Goal: Navigation & Orientation: Find specific page/section

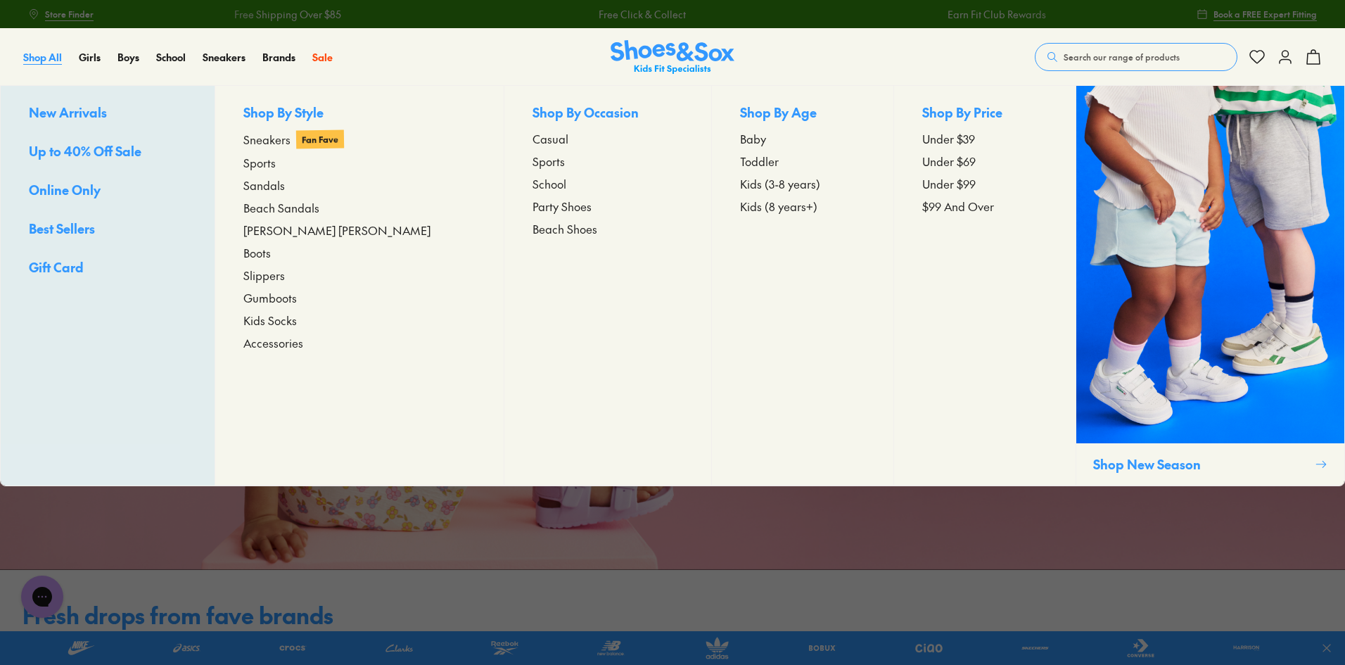
click at [44, 60] on span "Shop All" at bounding box center [42, 57] width 39 height 14
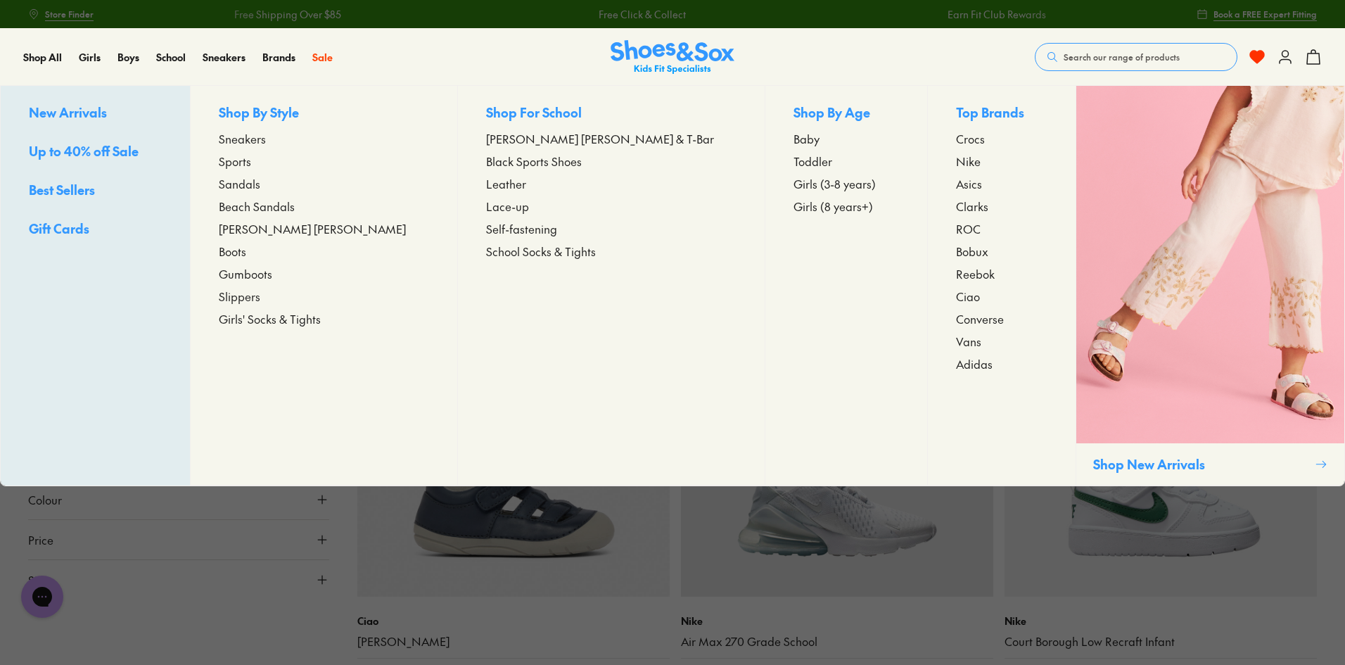
click at [266, 142] on span "Sneakers" at bounding box center [242, 138] width 47 height 17
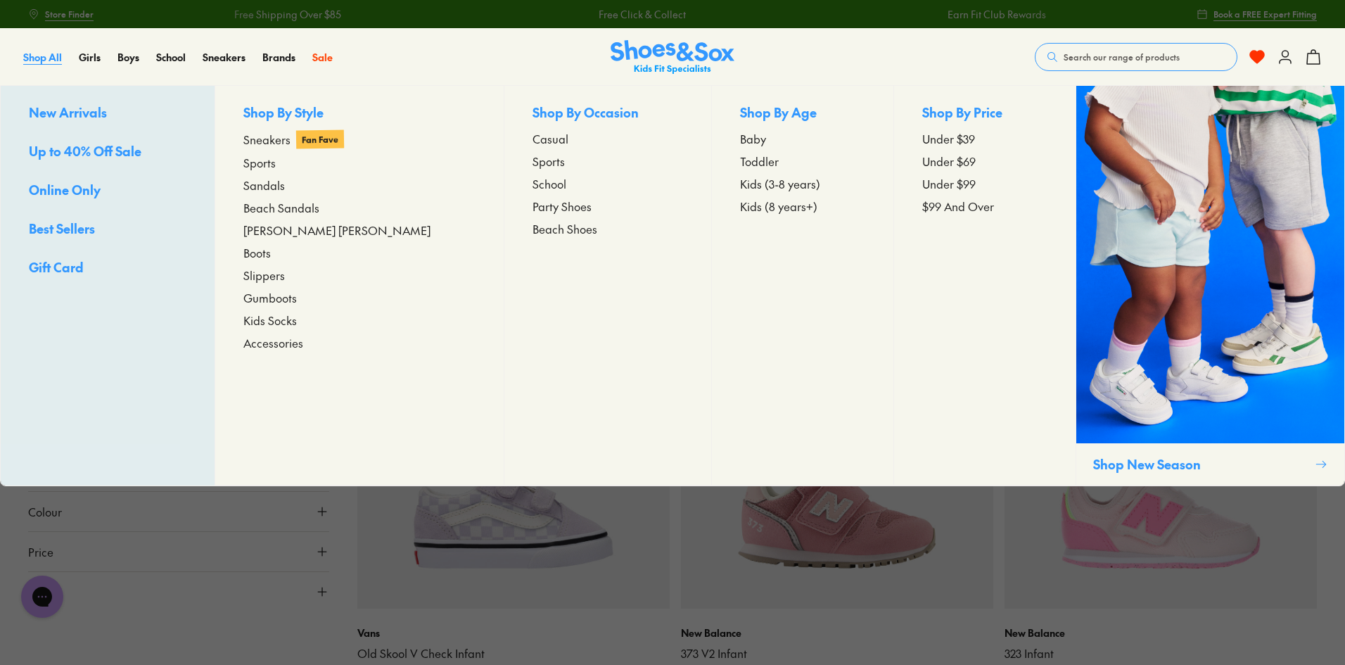
click at [48, 56] on span "Shop All" at bounding box center [42, 57] width 39 height 14
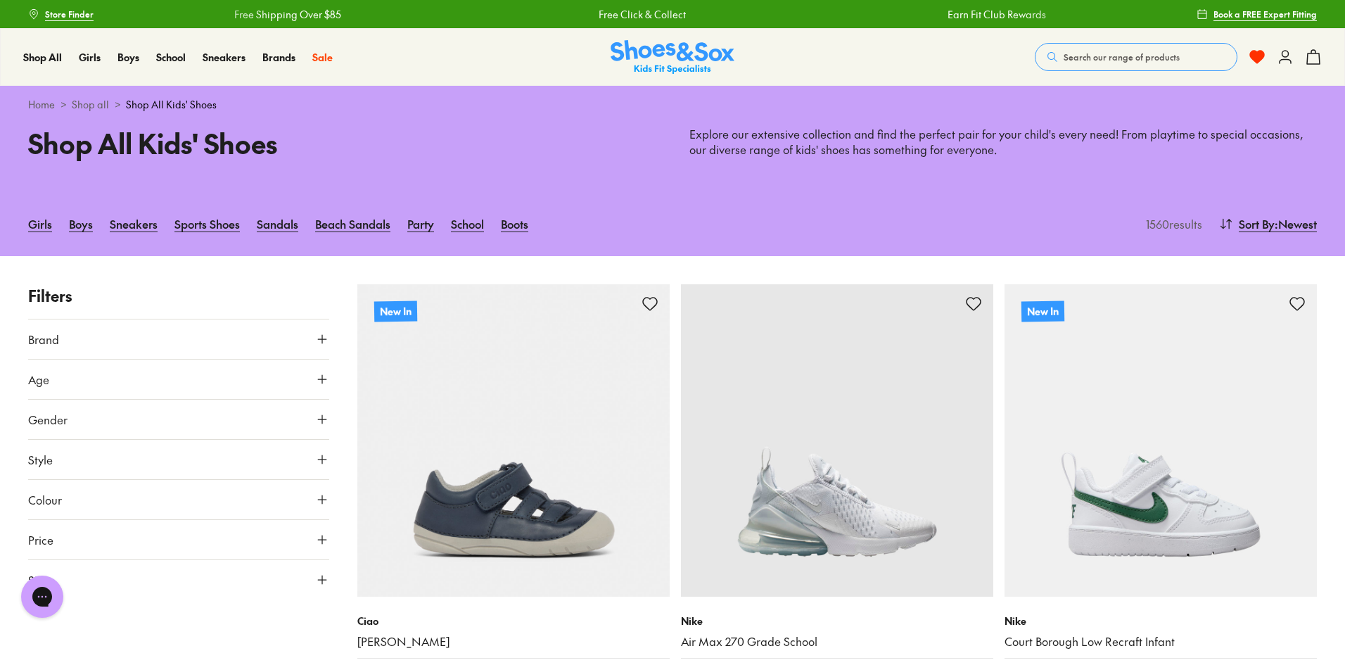
scroll to position [141, 0]
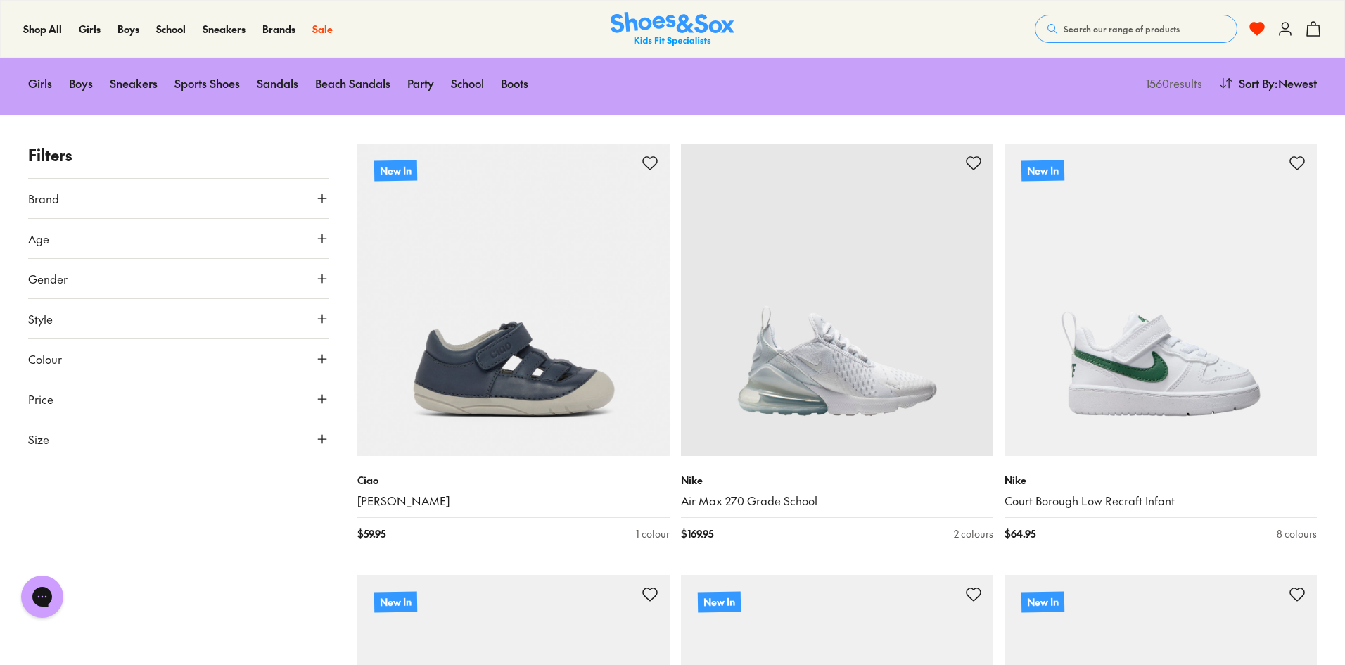
click at [309, 356] on button "Colour" at bounding box center [178, 358] width 301 height 39
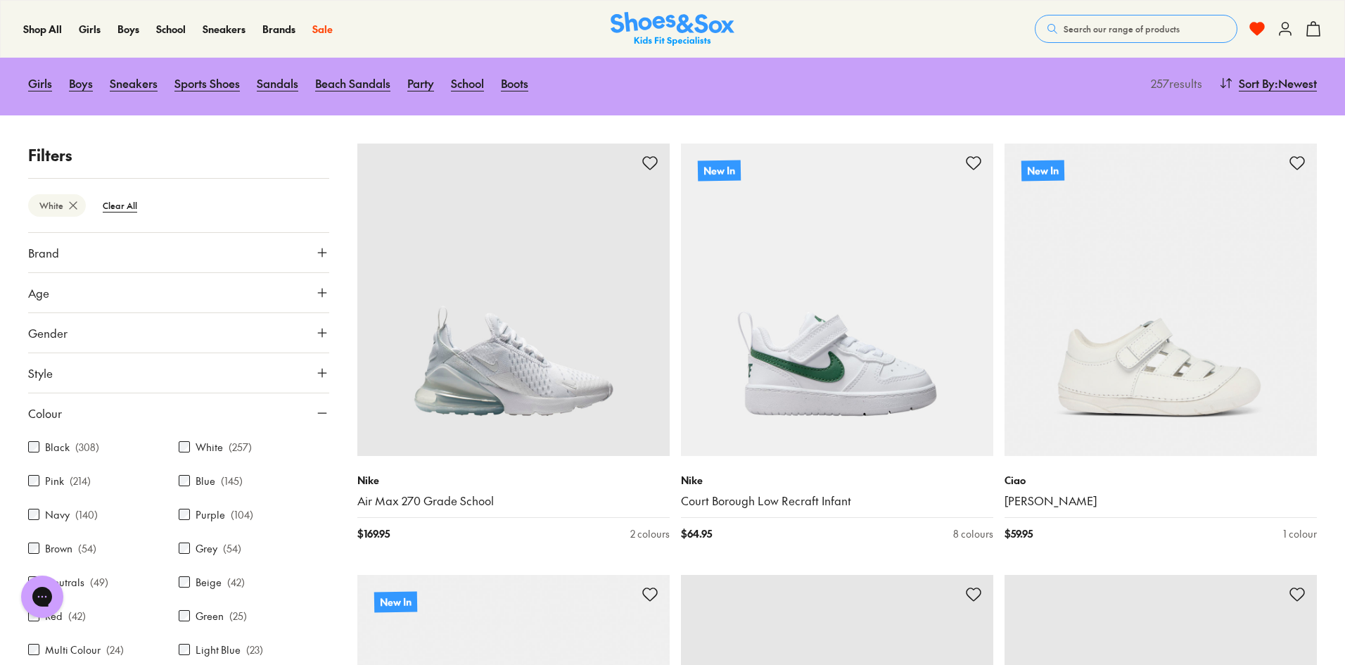
scroll to position [70, 0]
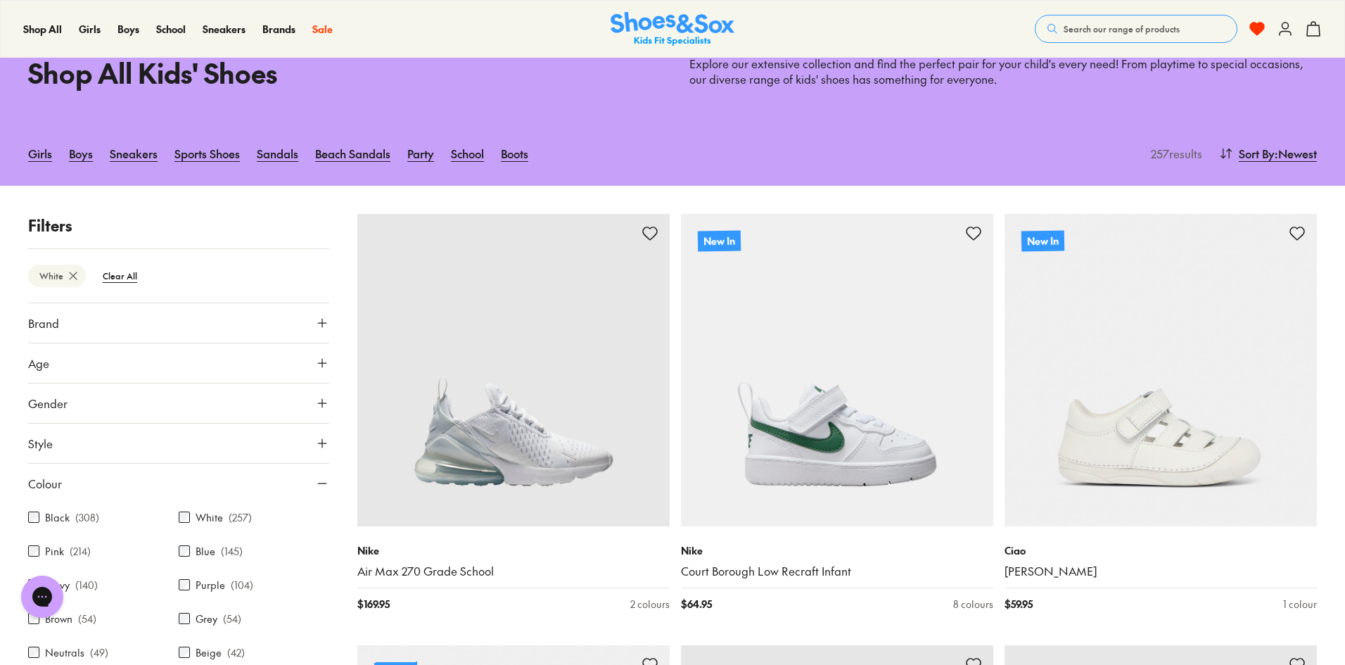
click at [318, 488] on icon at bounding box center [322, 483] width 14 height 14
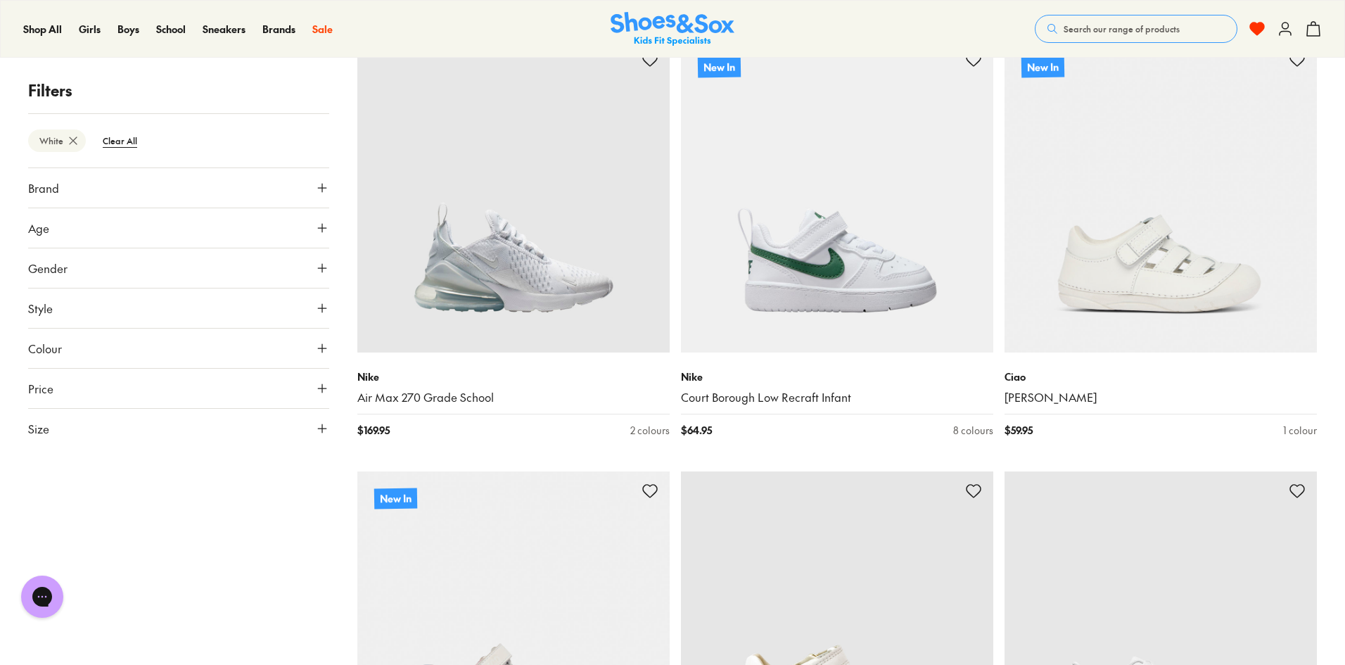
scroll to position [281, 0]
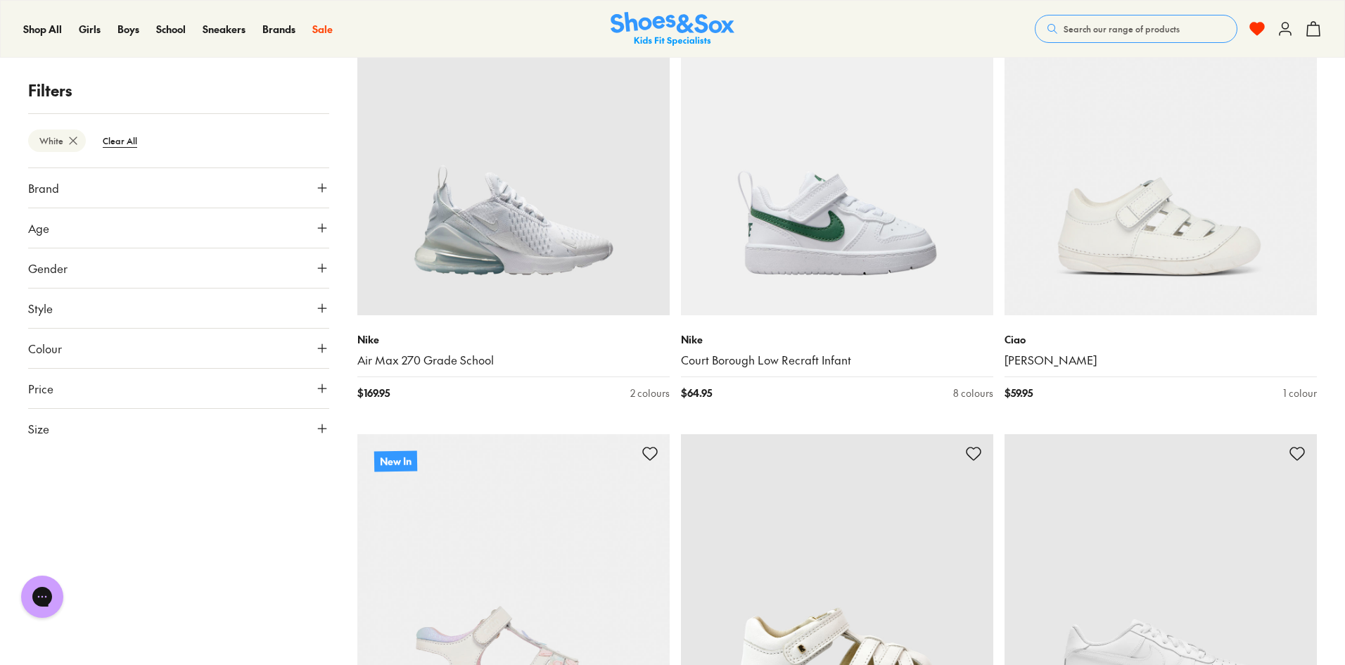
click at [314, 428] on button "Size" at bounding box center [178, 428] width 301 height 39
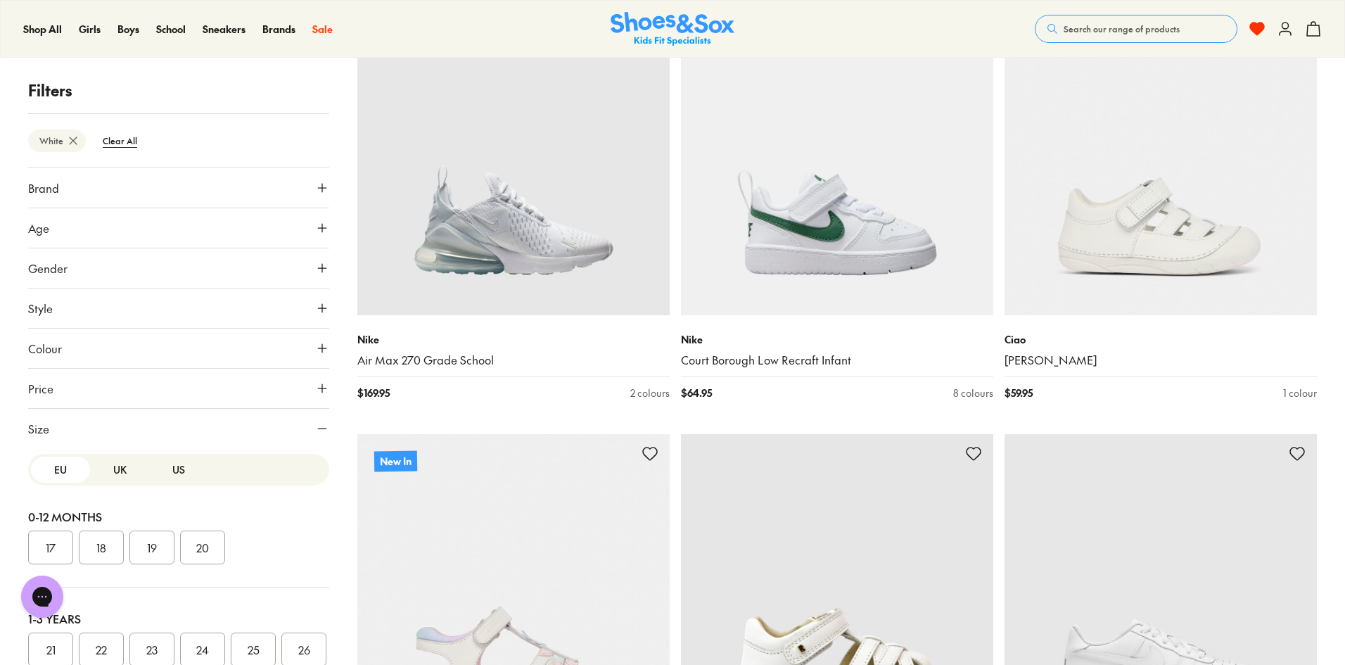
click at [160, 478] on button "US" at bounding box center [178, 469] width 59 height 26
click at [158, 525] on button "5" at bounding box center [151, 542] width 45 height 34
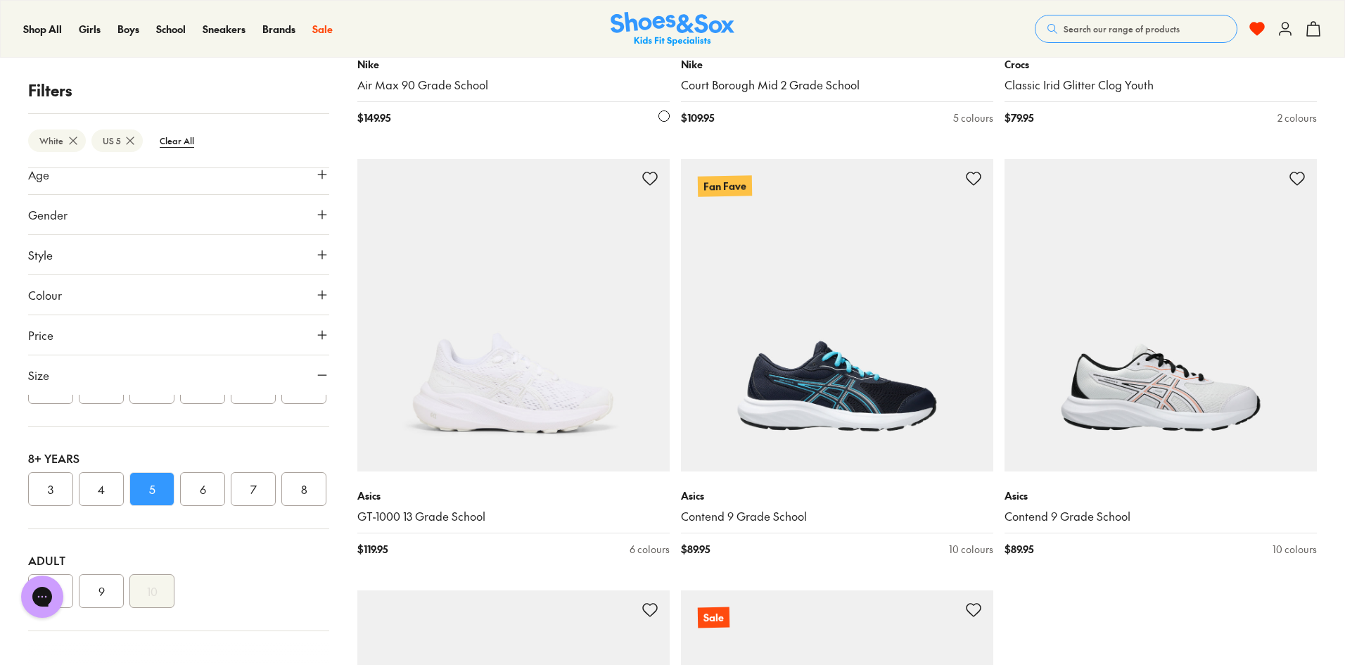
scroll to position [4040, 0]
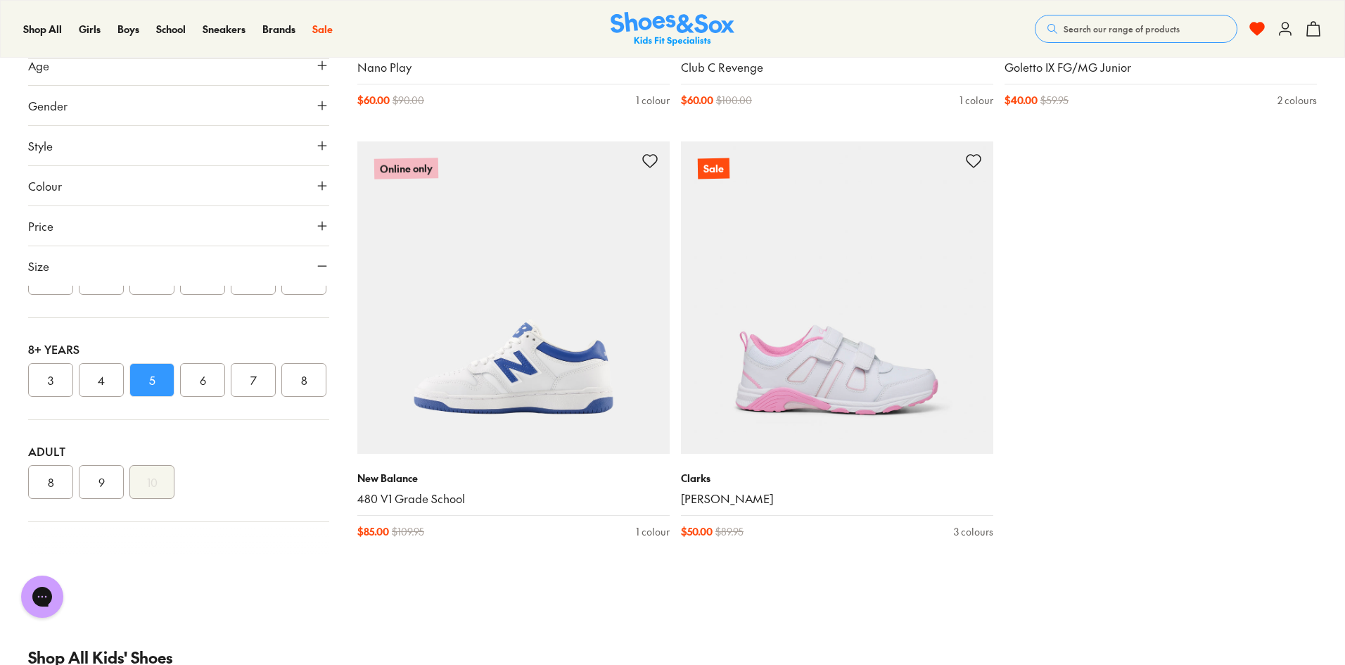
scroll to position [7627, 0]
